Goal: Information Seeking & Learning: Learn about a topic

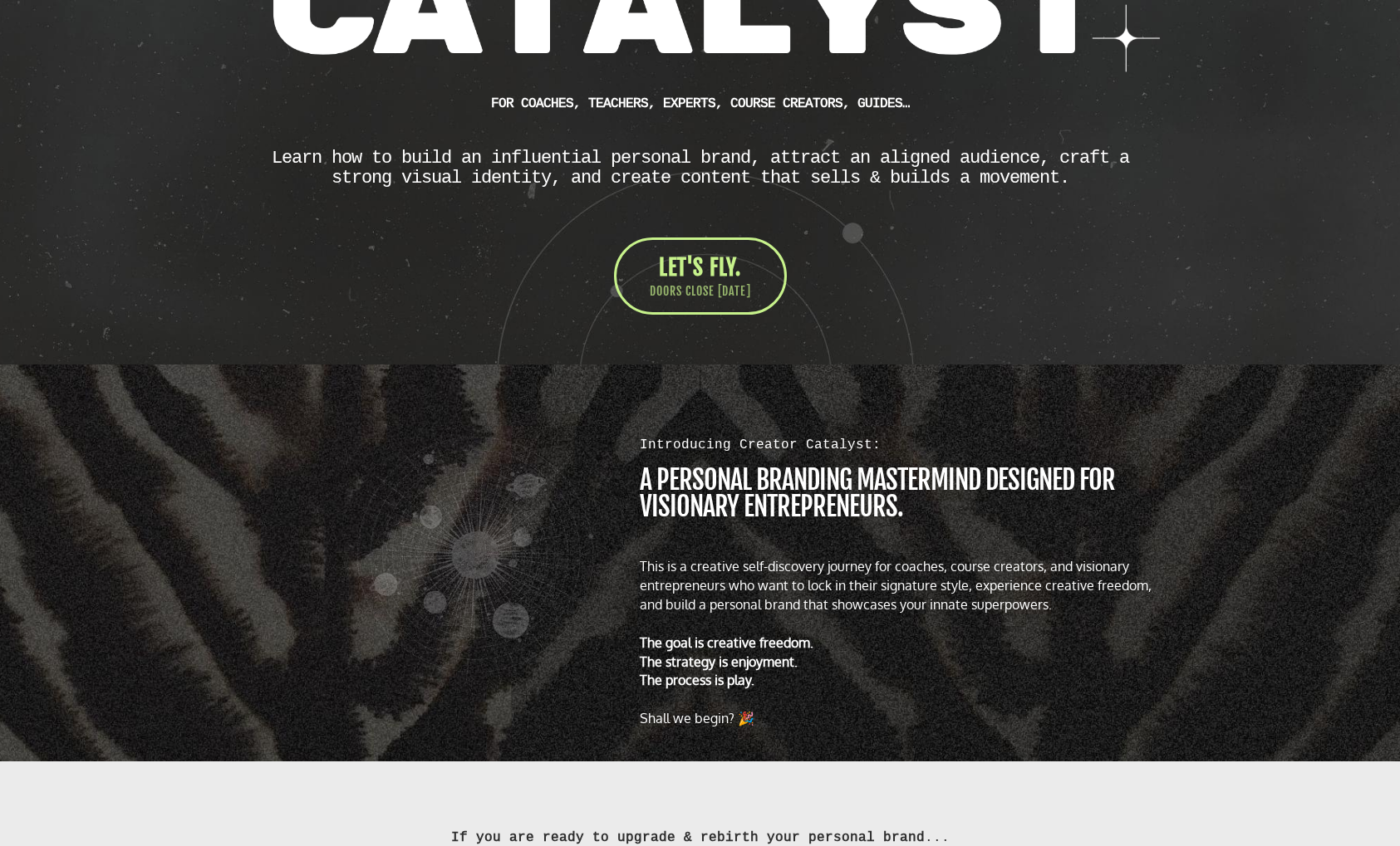
scroll to position [516, 0]
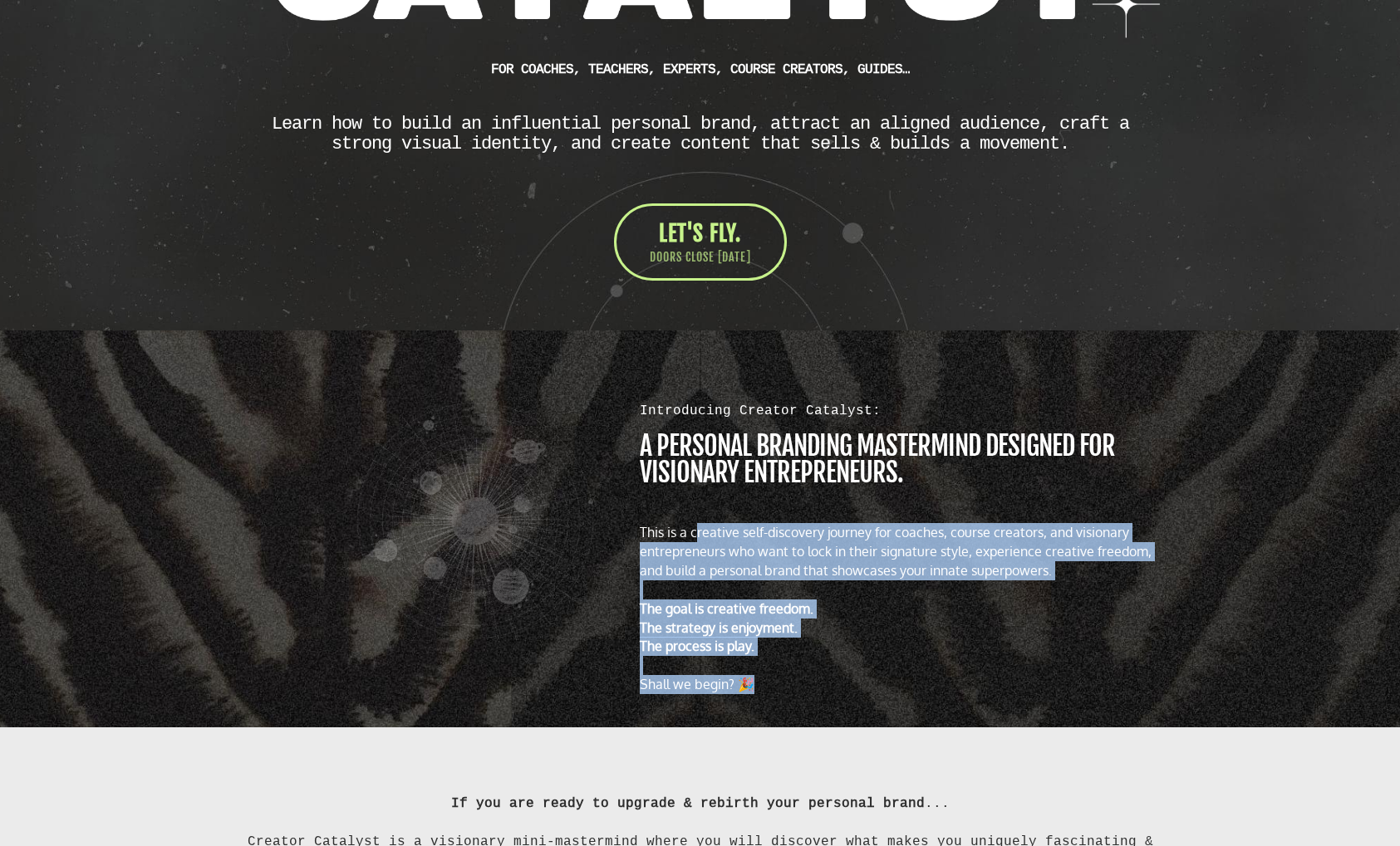
drag, startPoint x: 697, startPoint y: 533, endPoint x: 770, endPoint y: 695, distance: 177.7
click at [771, 694] on div "This is a creative self-discovery journey for coaches, course creators, and vis…" at bounding box center [903, 608] width 526 height 171
click at [771, 694] on div "Shall we begin? 🎉" at bounding box center [903, 684] width 526 height 19
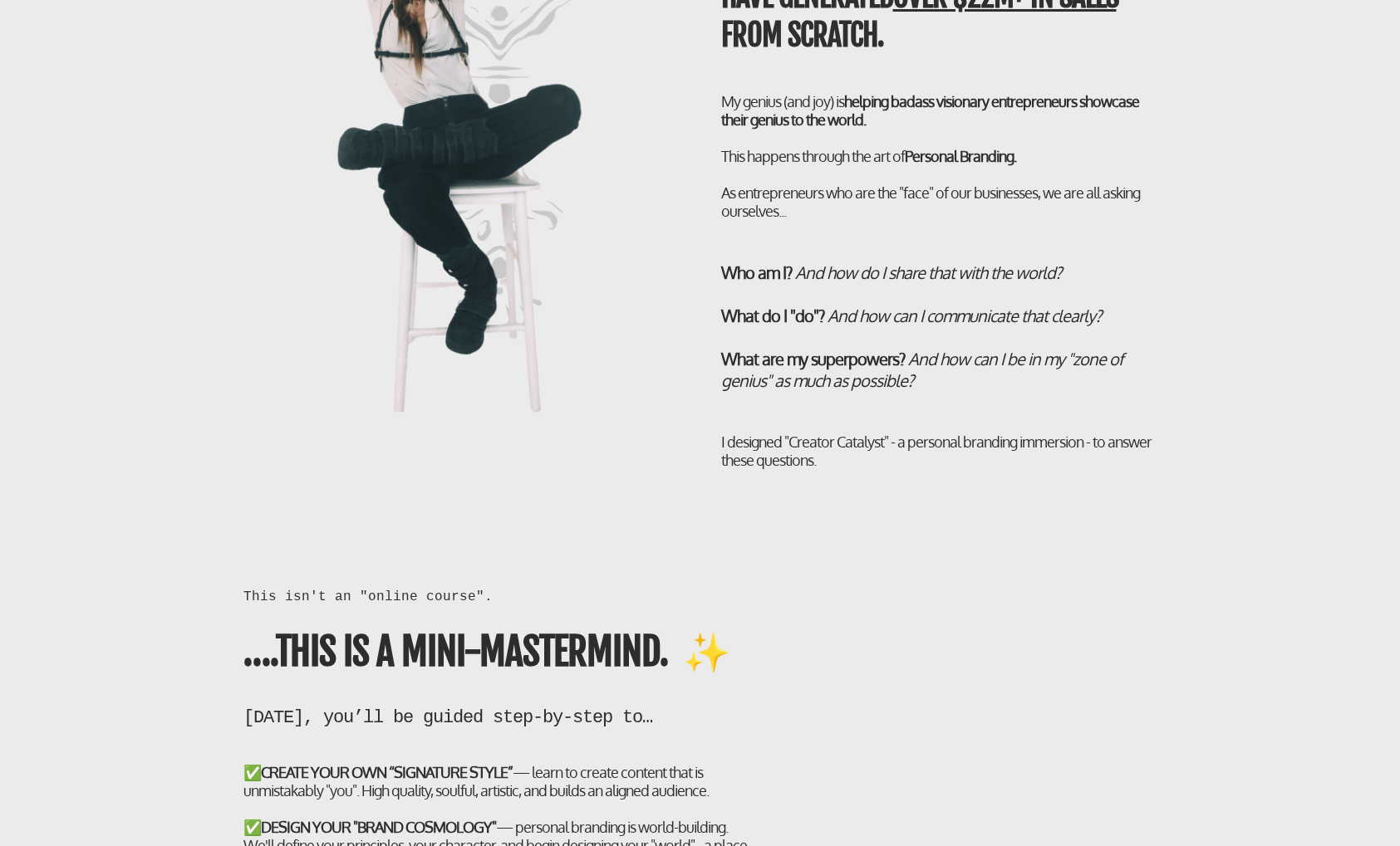
scroll to position [3462, 0]
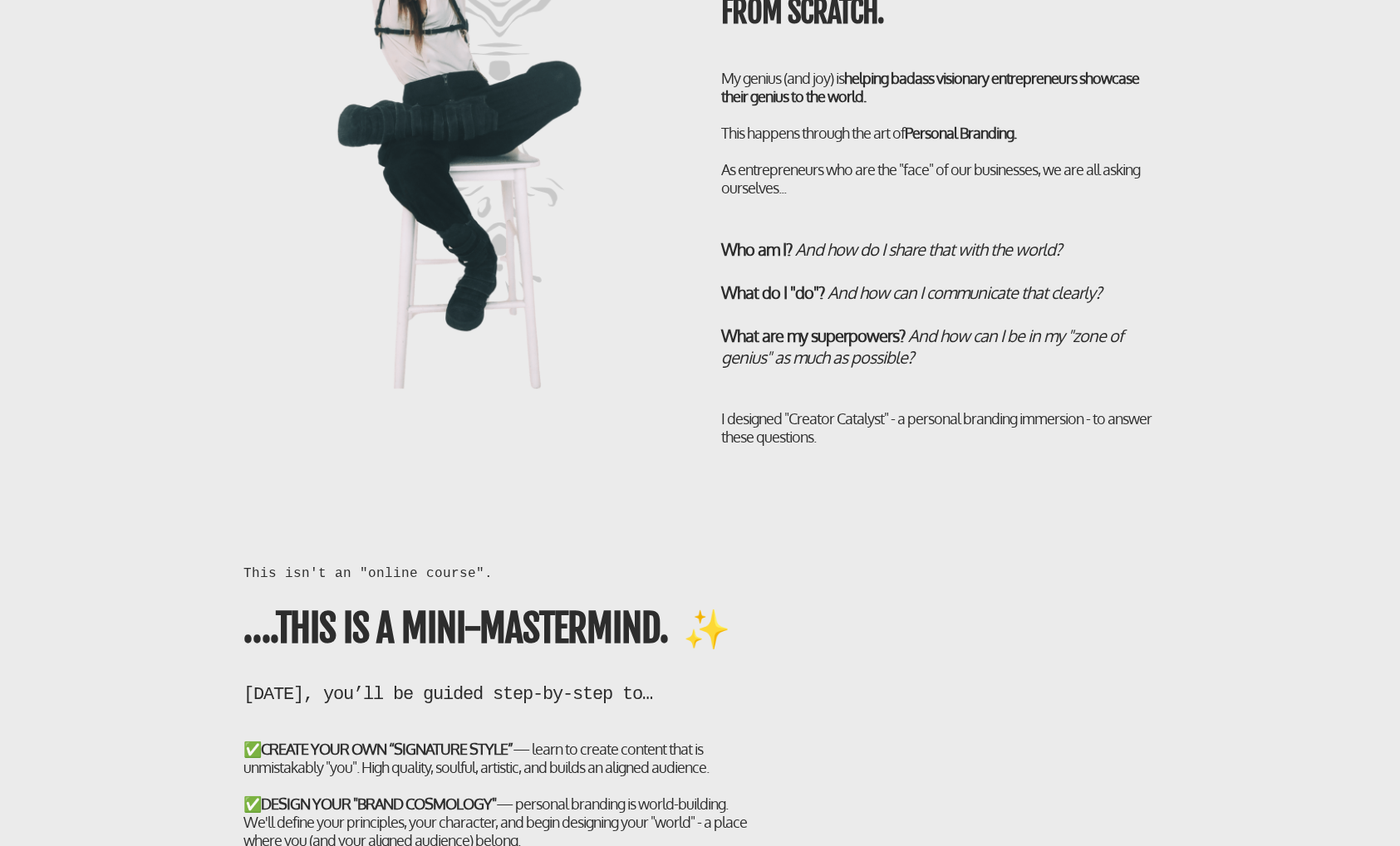
click at [864, 440] on div "I designed "Creator Catalyst" - a personal branding immersion - to answer these…" at bounding box center [939, 427] width 436 height 36
